Goal: Navigation & Orientation: Find specific page/section

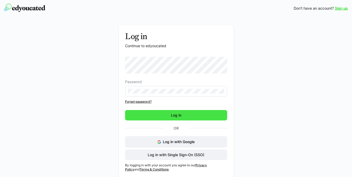
click at [169, 116] on span "Log in" at bounding box center [176, 115] width 102 height 10
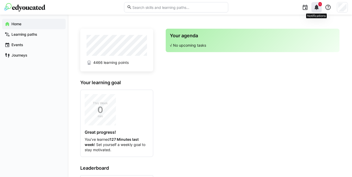
click at [318, 5] on span "1" at bounding box center [319, 4] width 3 height 4
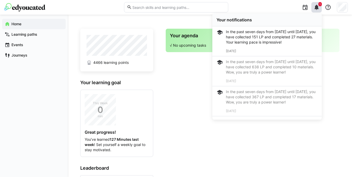
click at [235, 33] on div "In the past seven days from [DATE] until [DATE], you have collected 151 LP and …" at bounding box center [272, 37] width 92 height 16
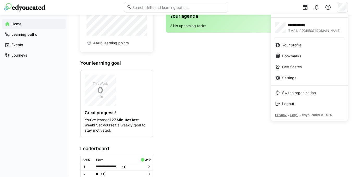
scroll to position [55, 0]
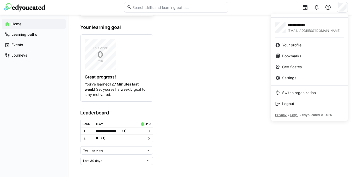
click at [183, 78] on div at bounding box center [176, 88] width 352 height 177
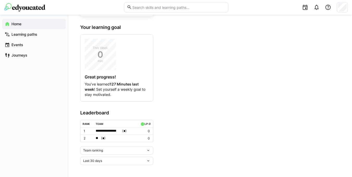
click at [100, 136] on div "** ( * )" at bounding box center [115, 137] width 40 height 5
click at [197, 104] on div at bounding box center [176, 88] width 352 height 177
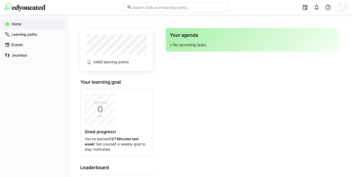
scroll to position [0, 0]
click at [8, 54] on eds-icon at bounding box center [7, 55] width 5 height 5
